Goal: Communication & Community: Answer question/provide support

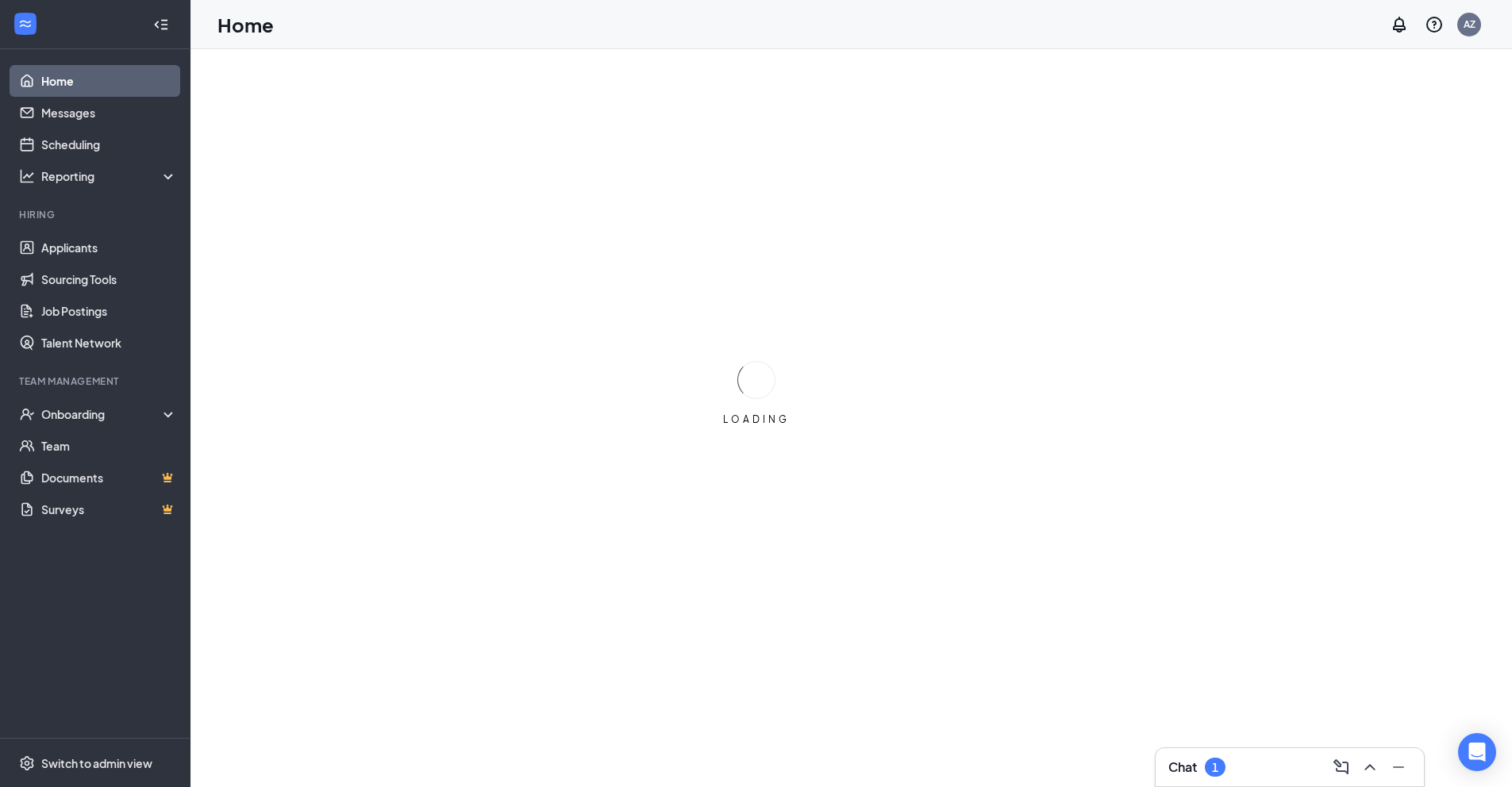
click at [1209, 769] on div "1" at bounding box center [1215, 767] width 21 height 19
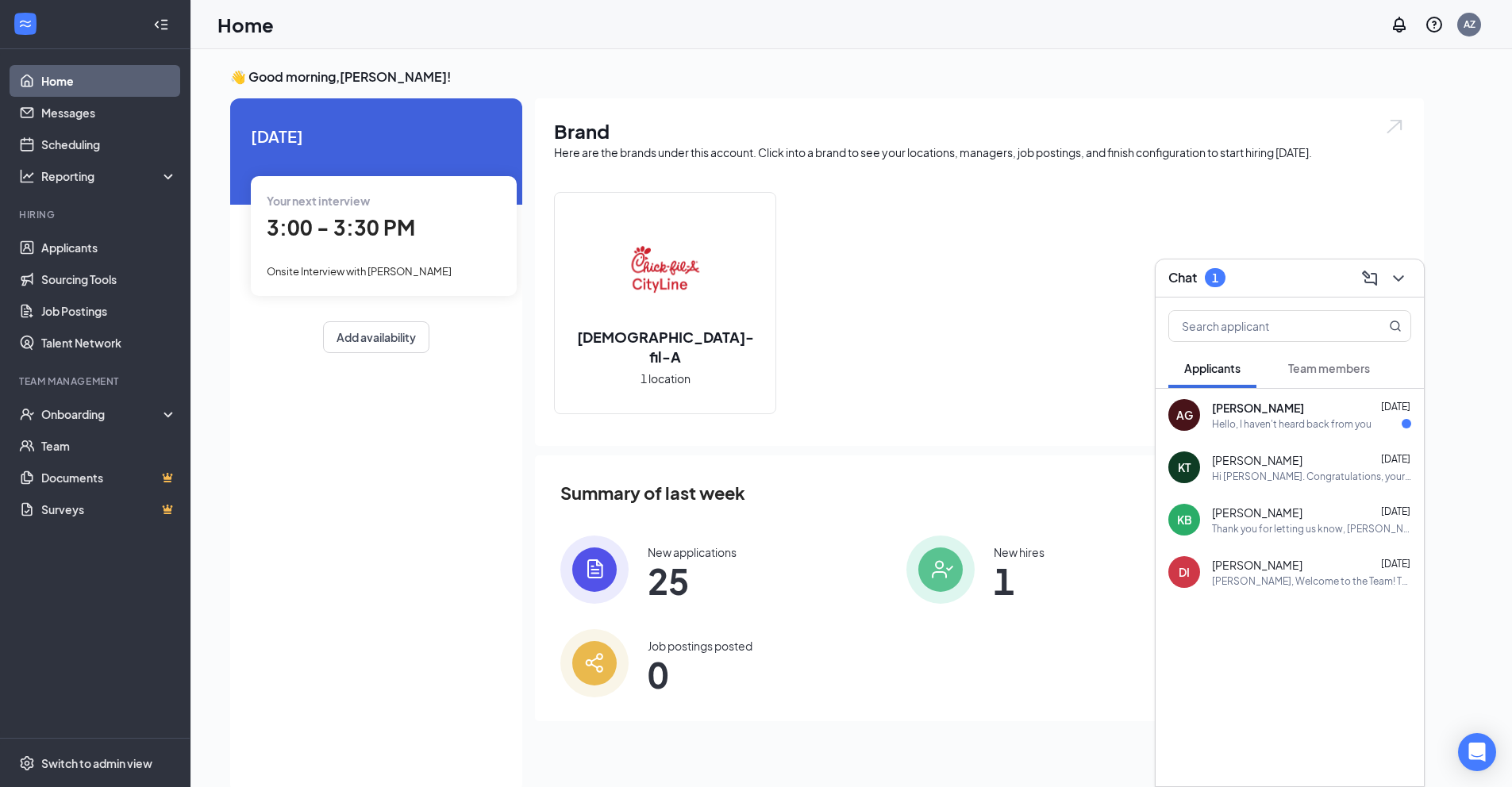
click at [1309, 417] on div "Hello, I haven't heard back from you" at bounding box center [1291, 424] width 159 height 13
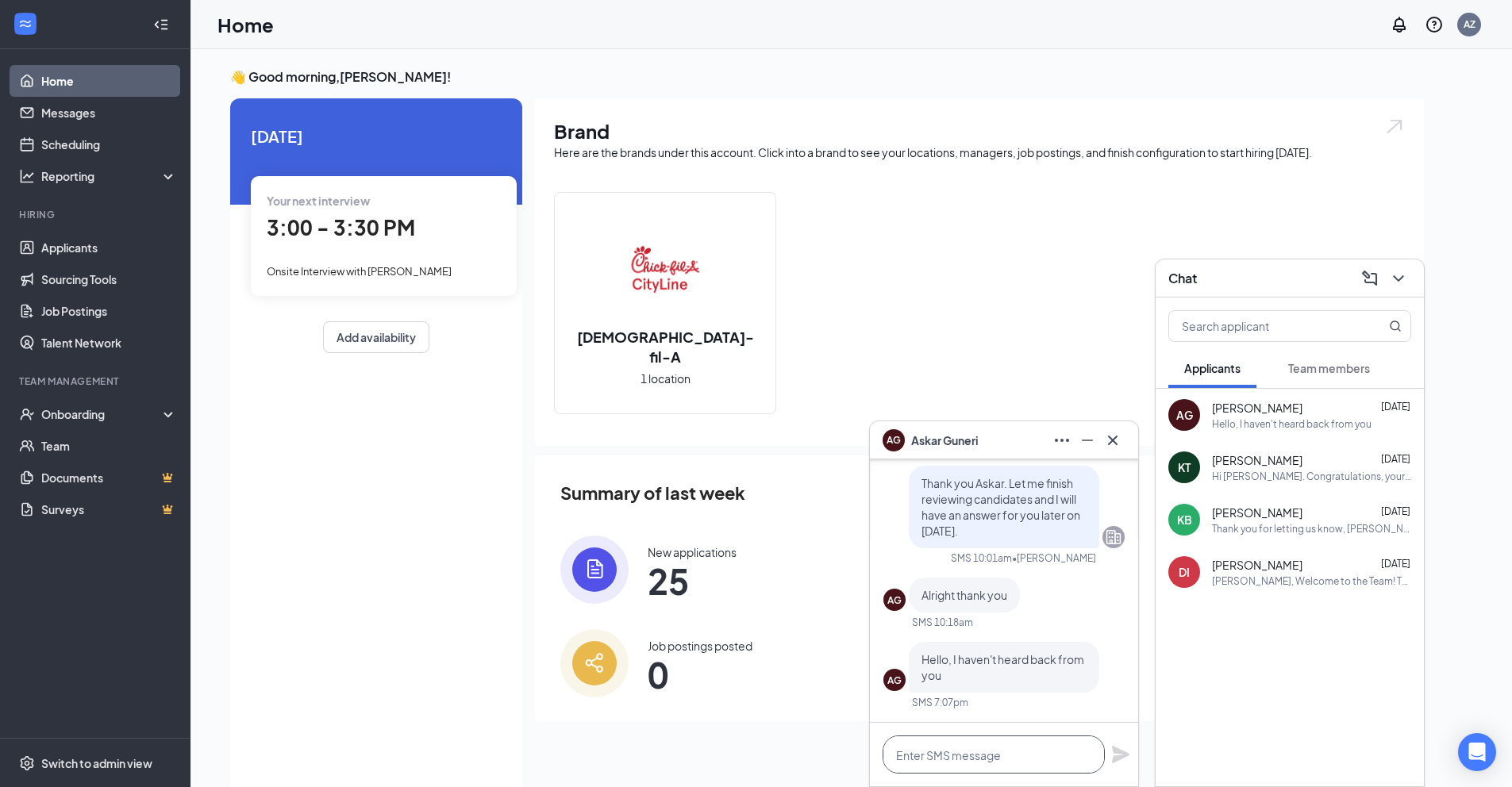
drag, startPoint x: 983, startPoint y: 744, endPoint x: 995, endPoint y: 759, distance: 19.2
click at [983, 744] on textarea at bounding box center [993, 755] width 222 height 38
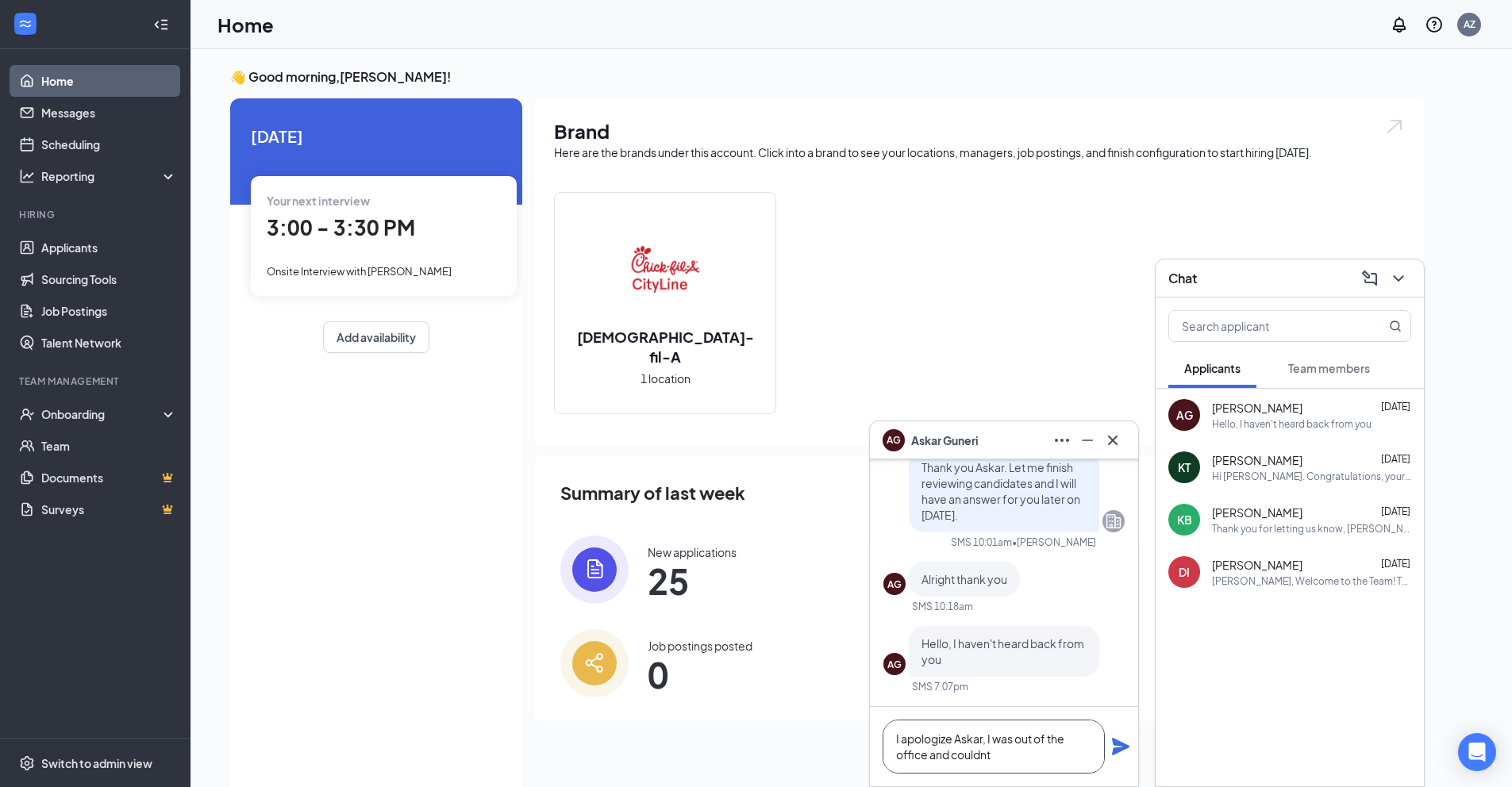
drag, startPoint x: 982, startPoint y: 755, endPoint x: 1031, endPoint y: 761, distance: 49.4
click at [984, 755] on textarea "I apologize Askar, I was out of the office and couldnt" at bounding box center [993, 746] width 222 height 54
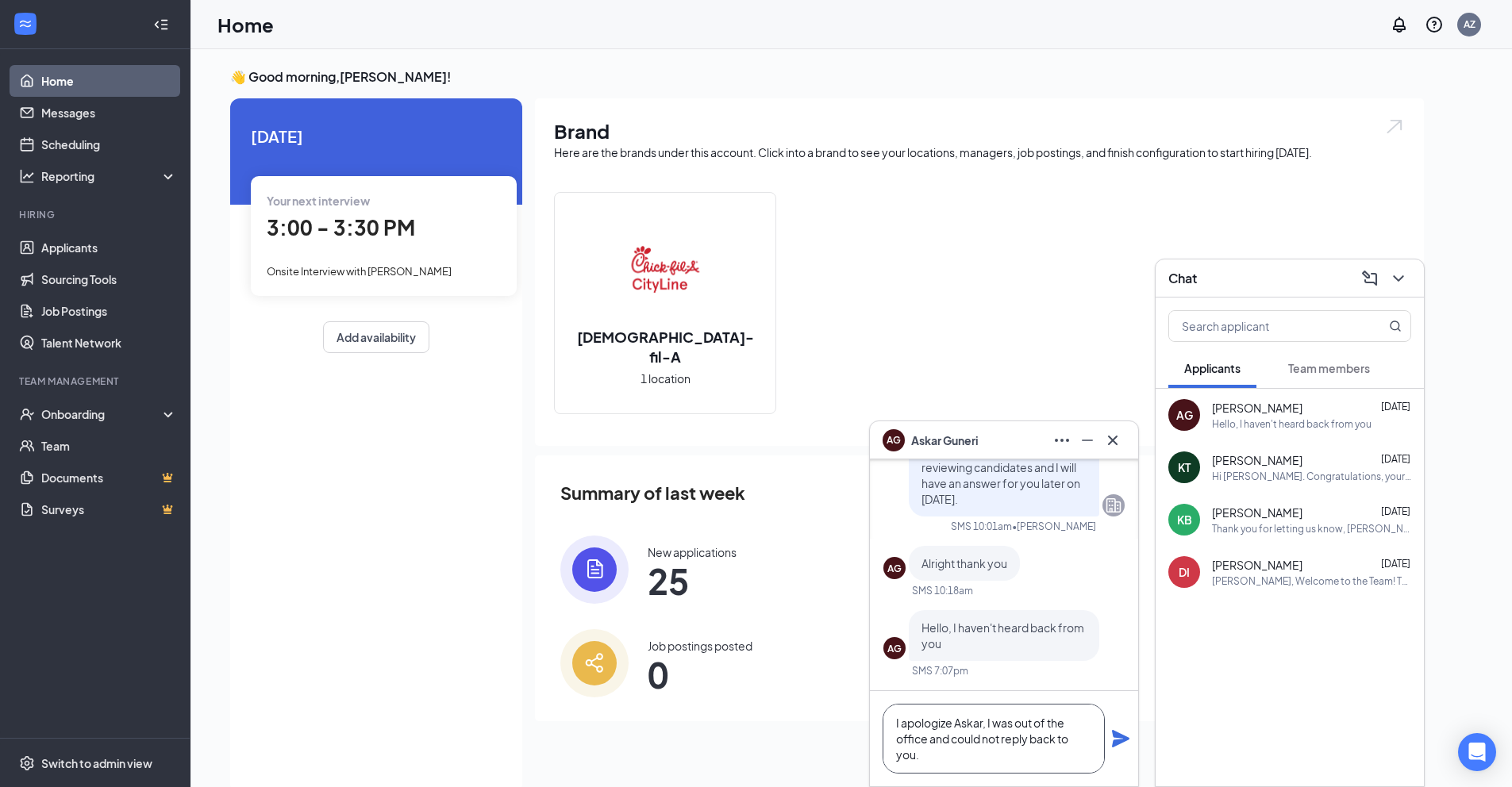
click at [988, 724] on textarea "I apologize Askar, I was out of the office and could not reply back to you." at bounding box center [993, 737] width 222 height 70
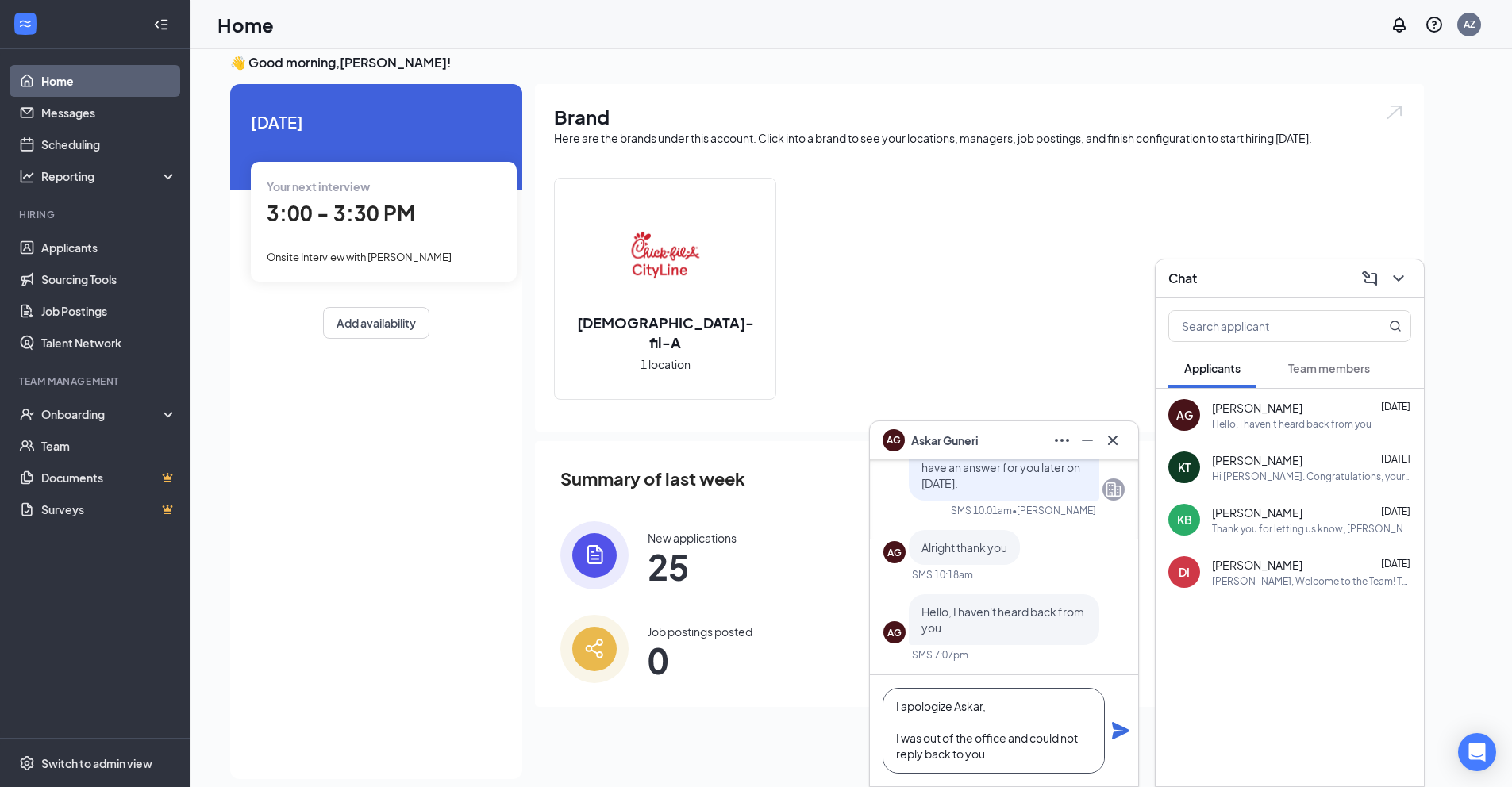
scroll to position [33, 0]
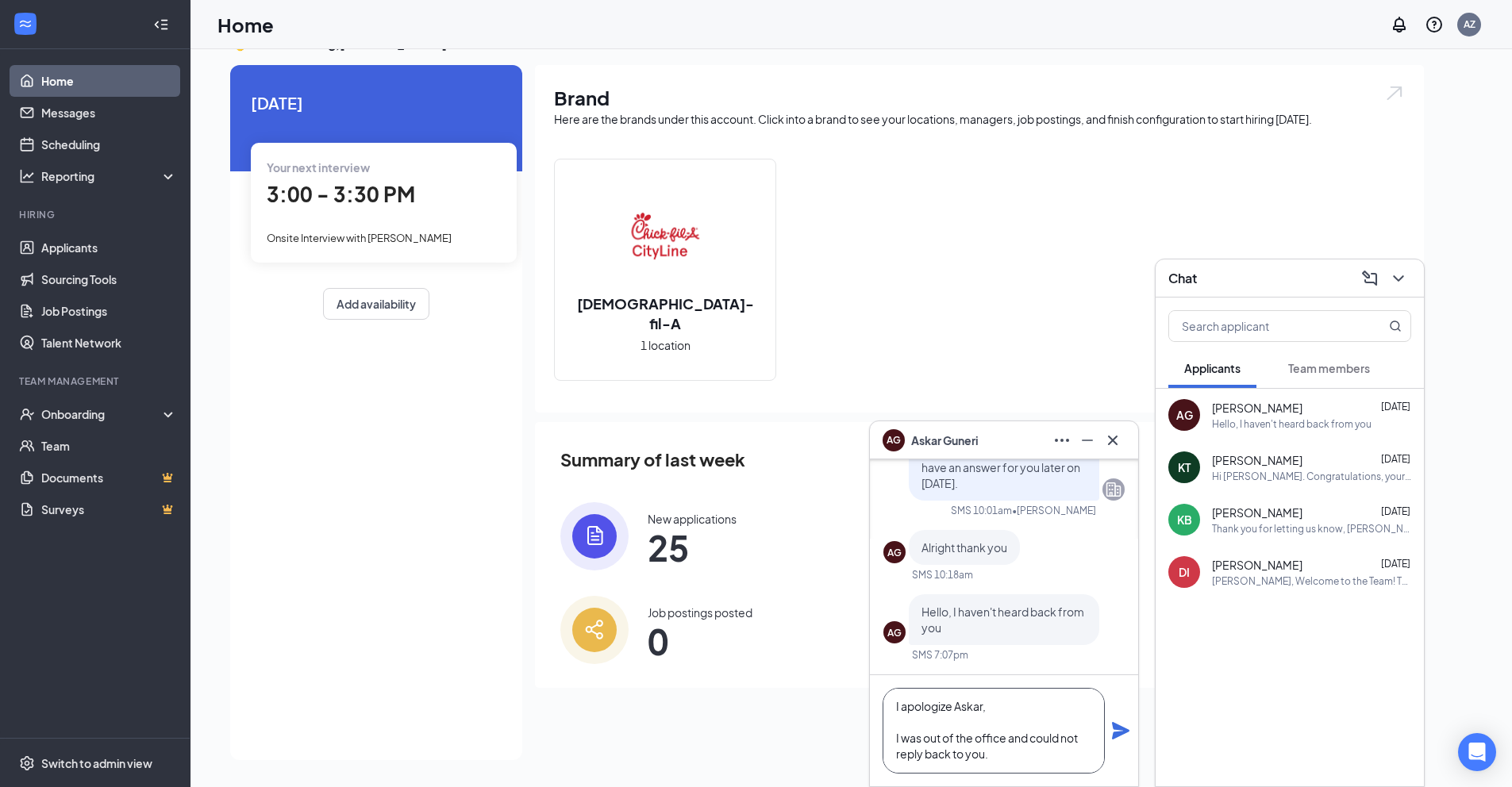
click at [997, 760] on textarea "I apologize Askar, I was out of the office and could not reply back to you." at bounding box center [993, 731] width 222 height 86
type textarea "I apologize Askar, I was out of the office and could not reply back to you. Are…"
click at [1115, 731] on icon "Plane" at bounding box center [1120, 731] width 19 height 19
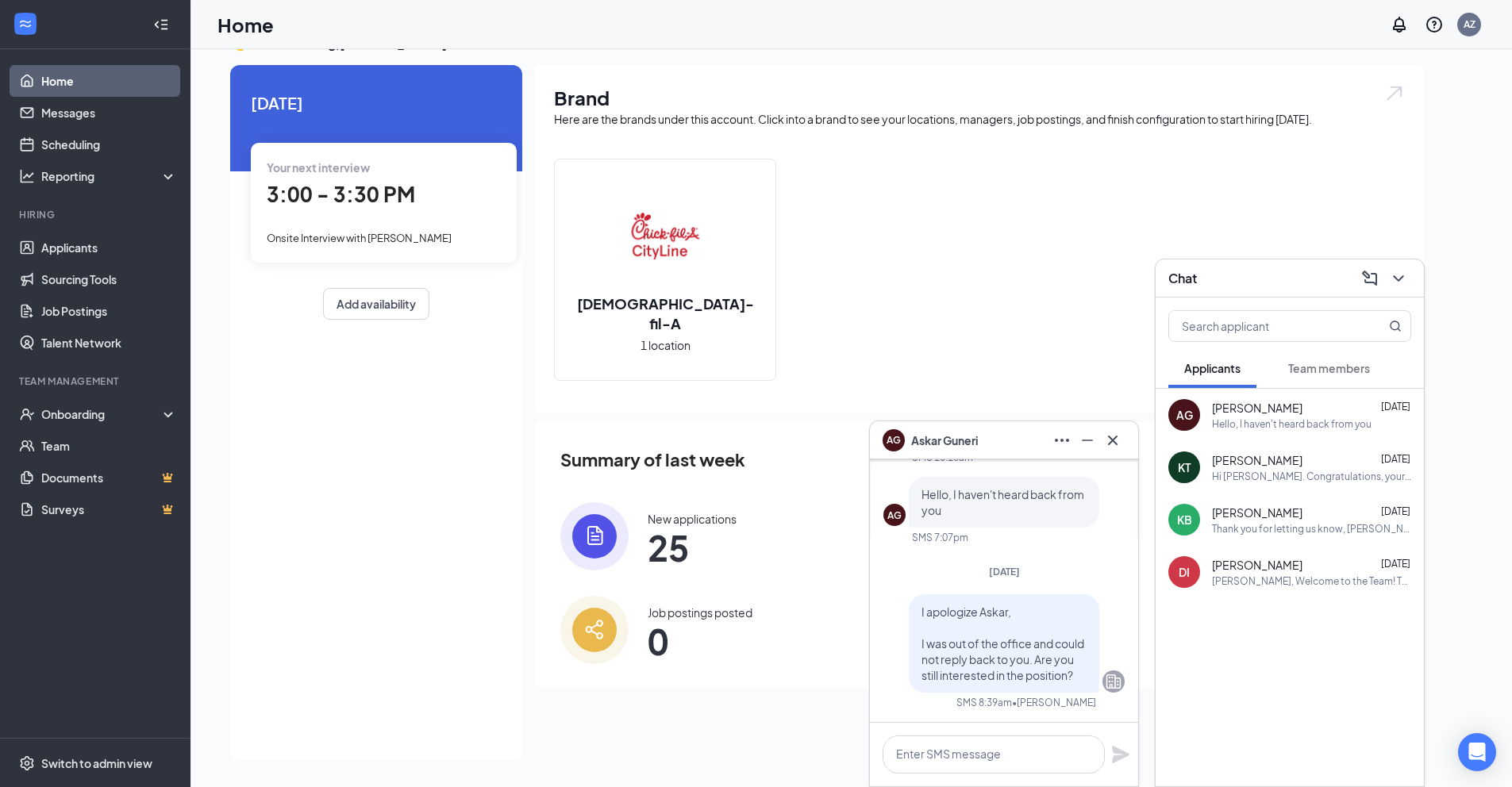
scroll to position [0, 0]
click at [1110, 437] on icon "Cross" at bounding box center [1113, 439] width 10 height 10
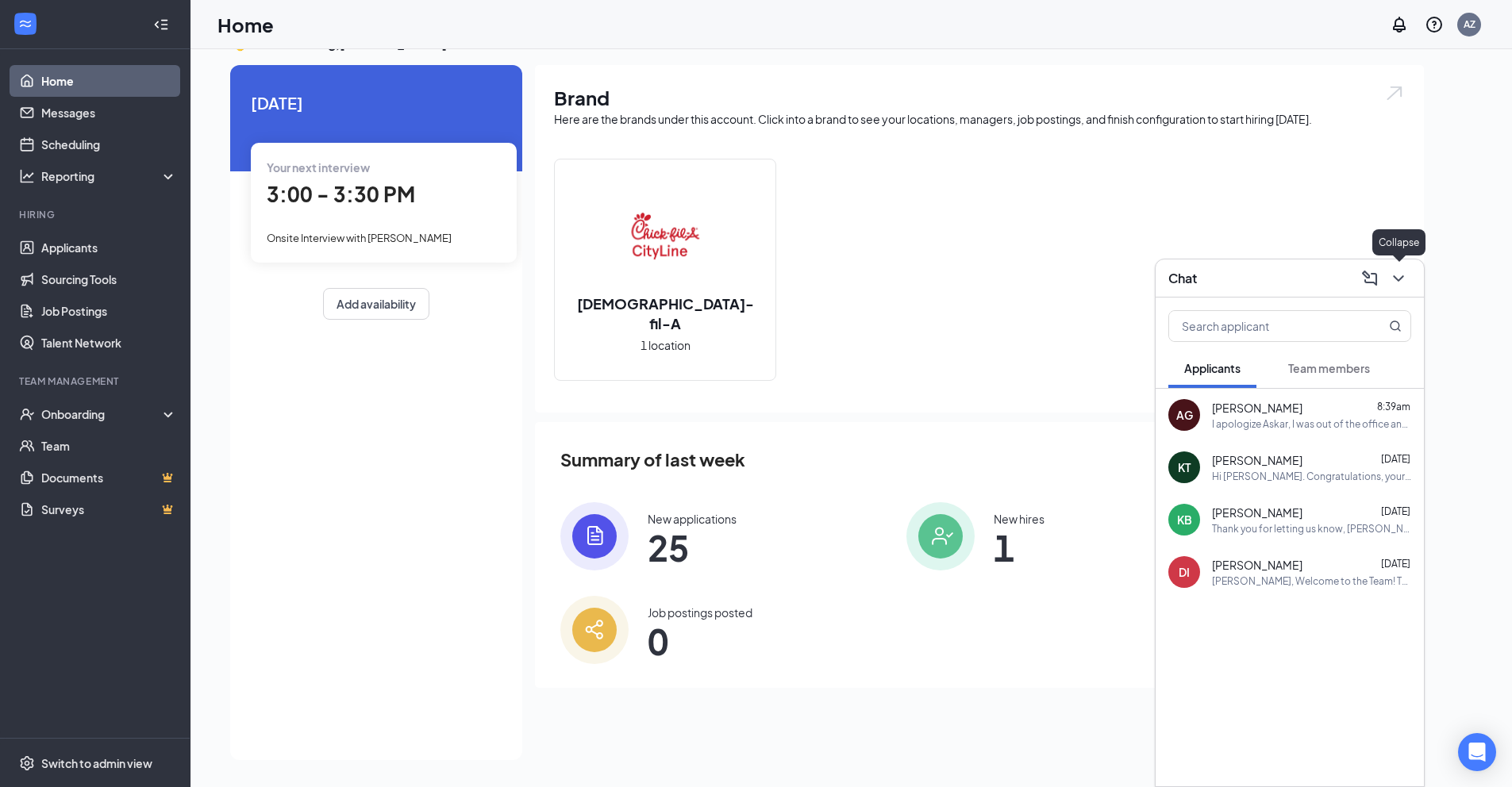
drag, startPoint x: 1395, startPoint y: 271, endPoint x: 1370, endPoint y: 259, distance: 27.7
click at [1394, 271] on icon "ChevronDown" at bounding box center [1399, 278] width 19 height 19
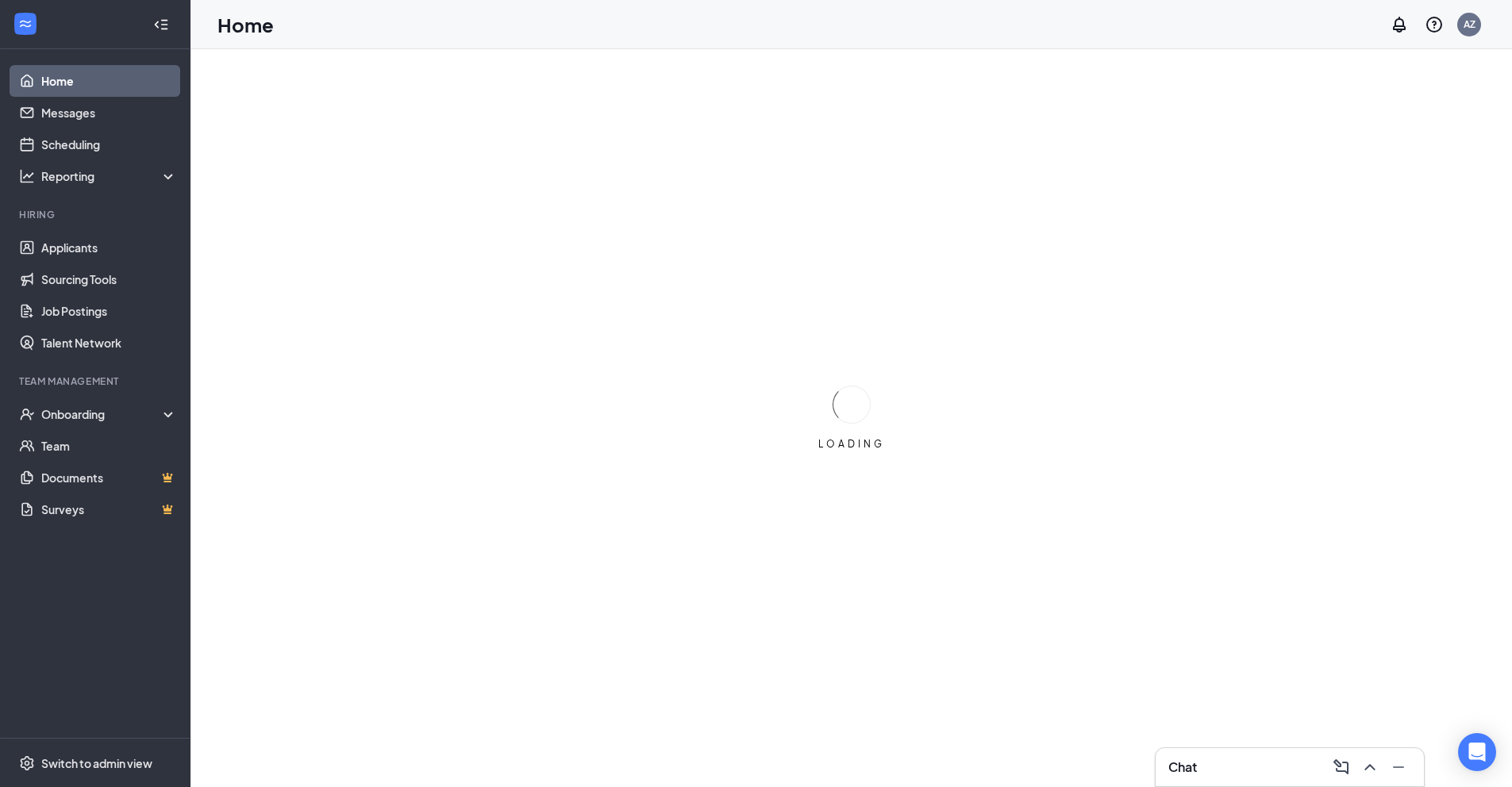
click at [1283, 769] on div "Chat" at bounding box center [1289, 767] width 243 height 26
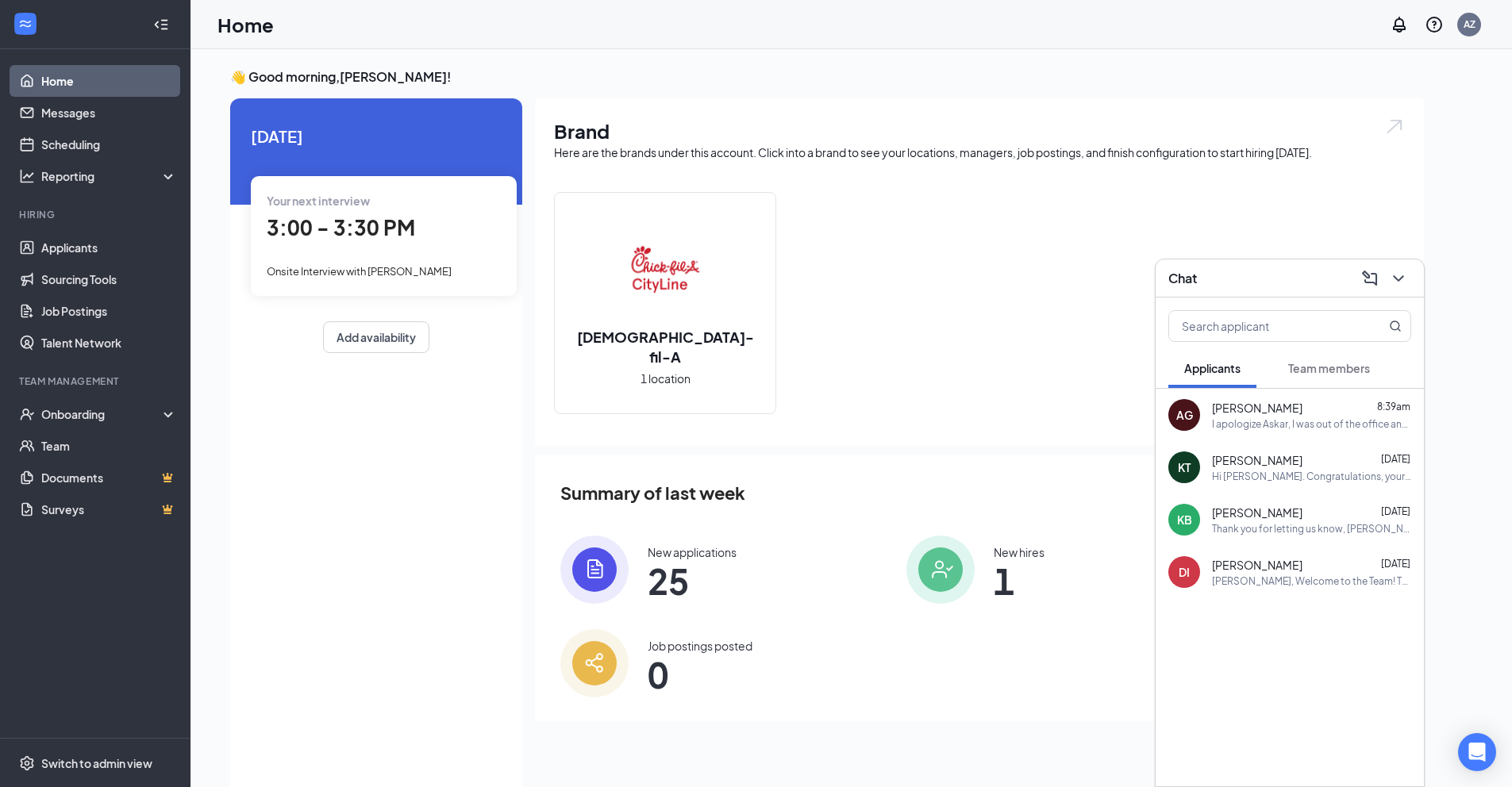
click at [1280, 422] on div "I apologize Askar, I was out of the office and could not reply back to you. Are…" at bounding box center [1311, 424] width 199 height 13
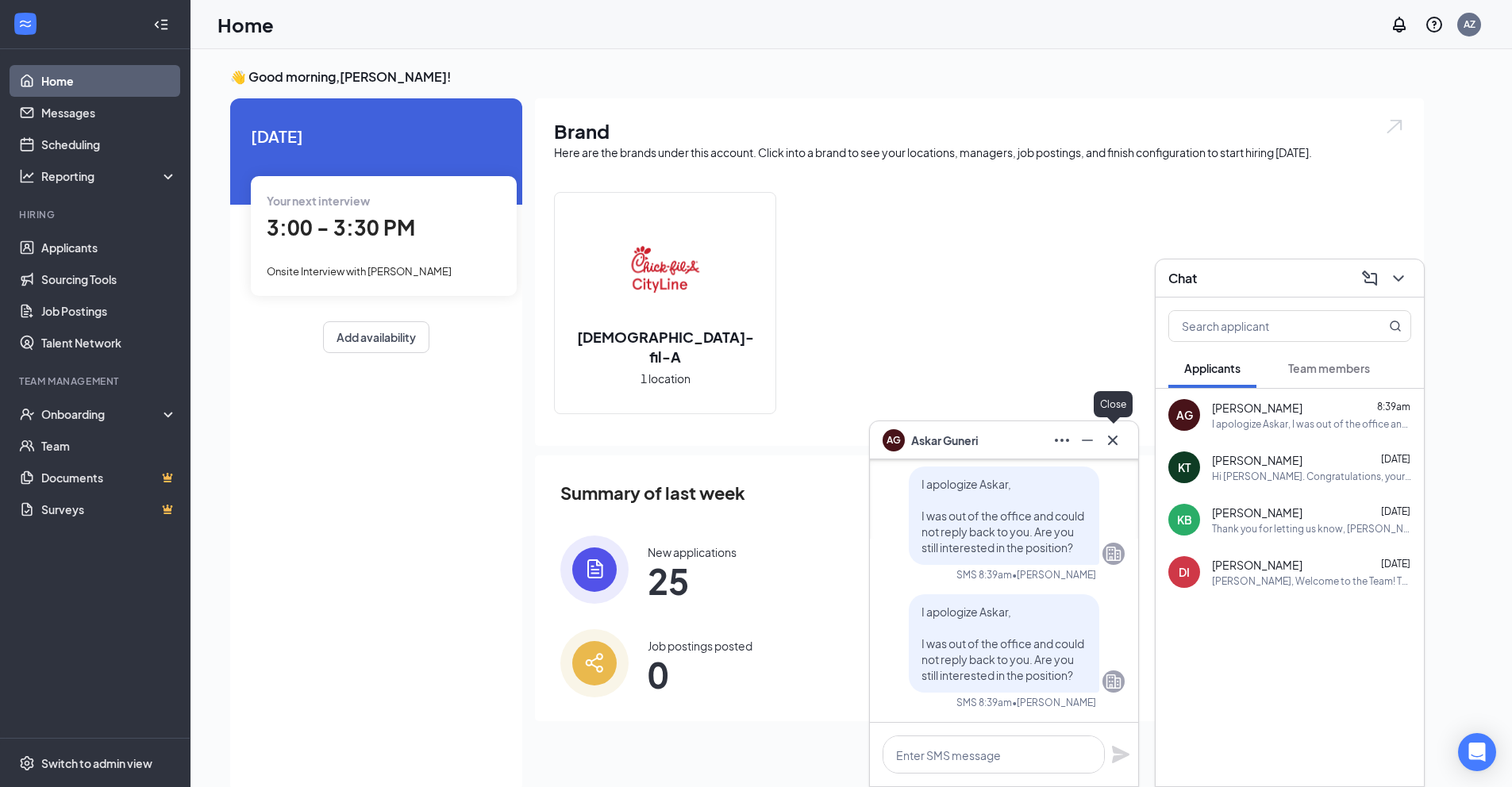
click at [1110, 435] on icon "Cross" at bounding box center [1113, 439] width 10 height 10
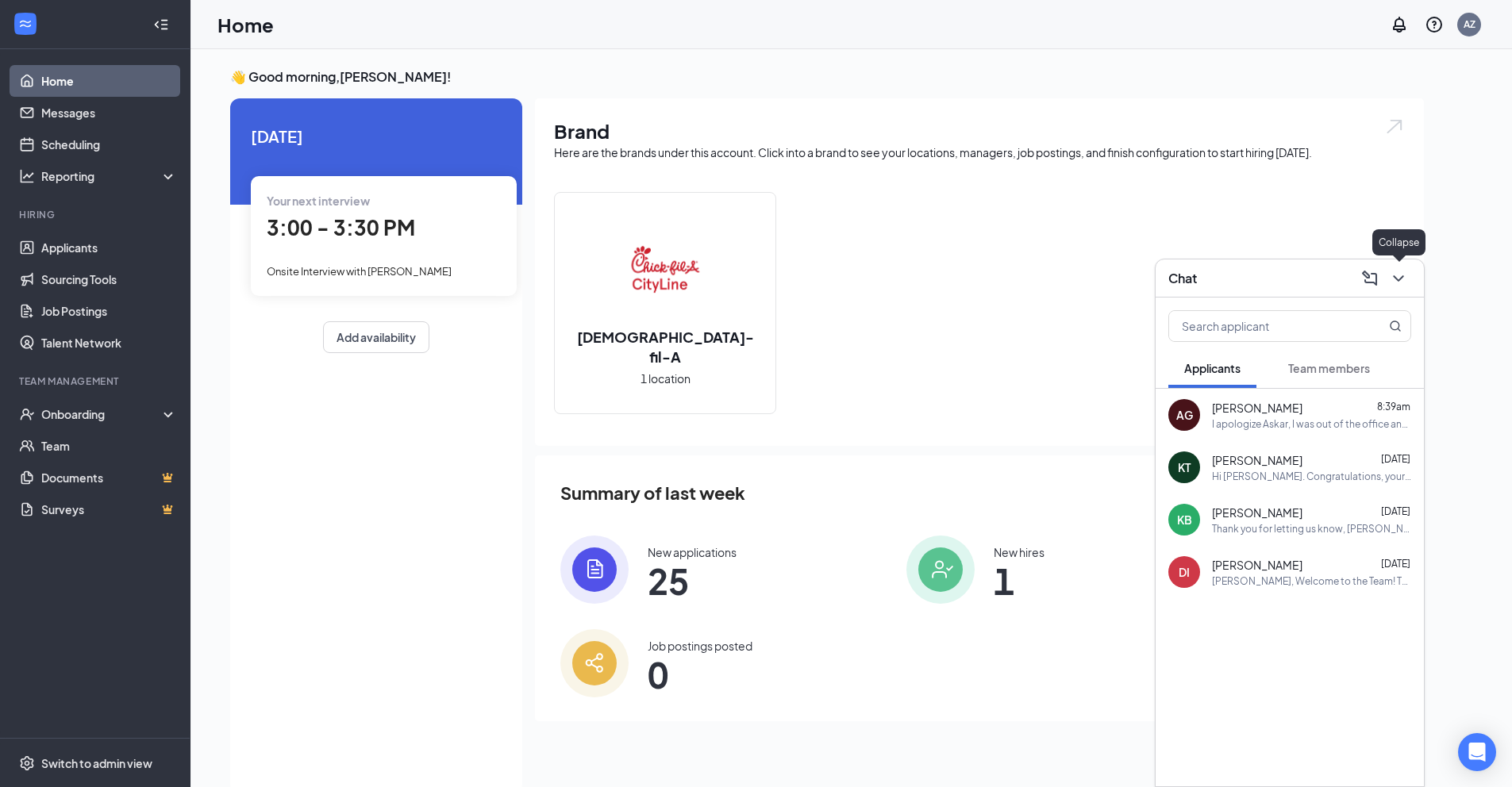
click at [1397, 276] on icon "ChevronDown" at bounding box center [1399, 278] width 19 height 19
